Goal: Information Seeking & Learning: Learn about a topic

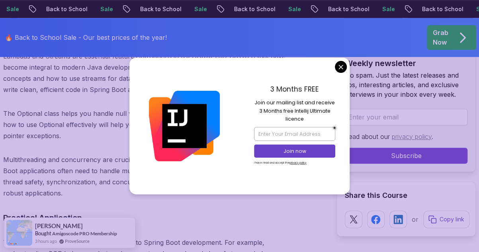
scroll to position [3168, 0]
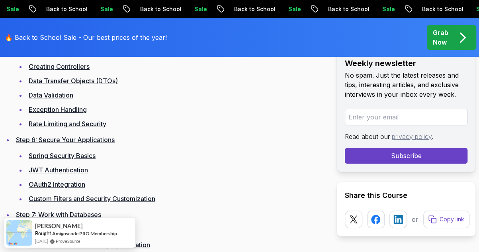
scroll to position [1472, 0]
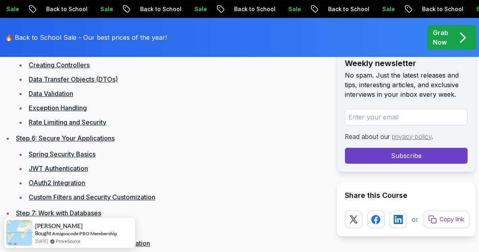
click at [69, 155] on link "Spring Security Basics" at bounding box center [62, 154] width 67 height 8
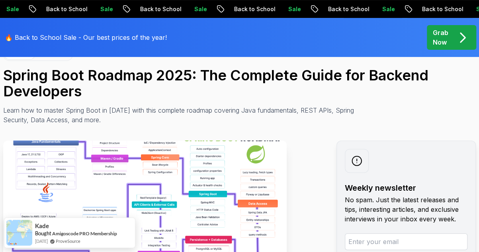
scroll to position [0, 0]
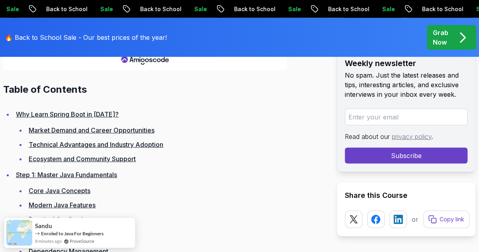
scroll to position [1090, 0]
